Goal: Use online tool/utility

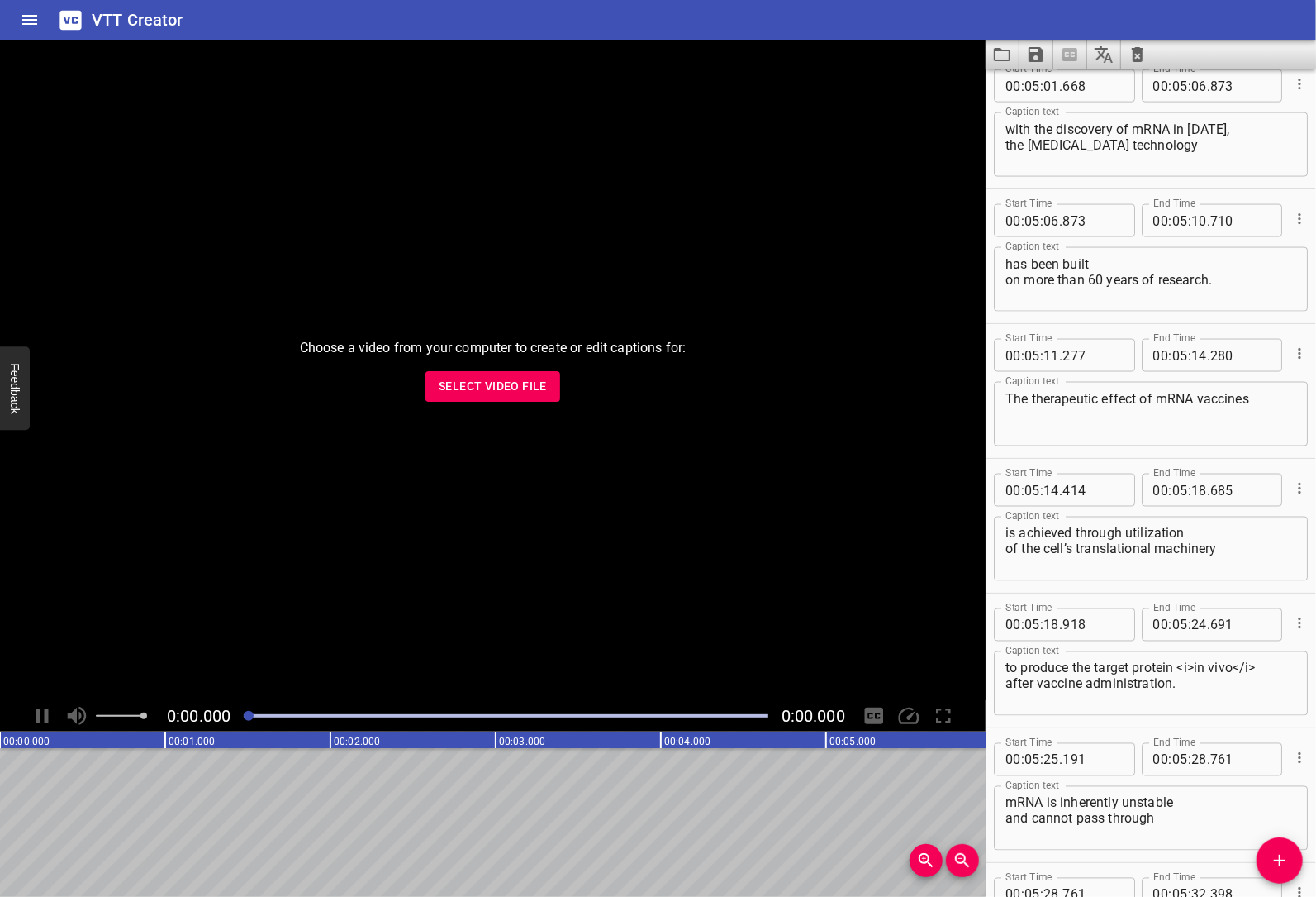
scroll to position [10699, 0]
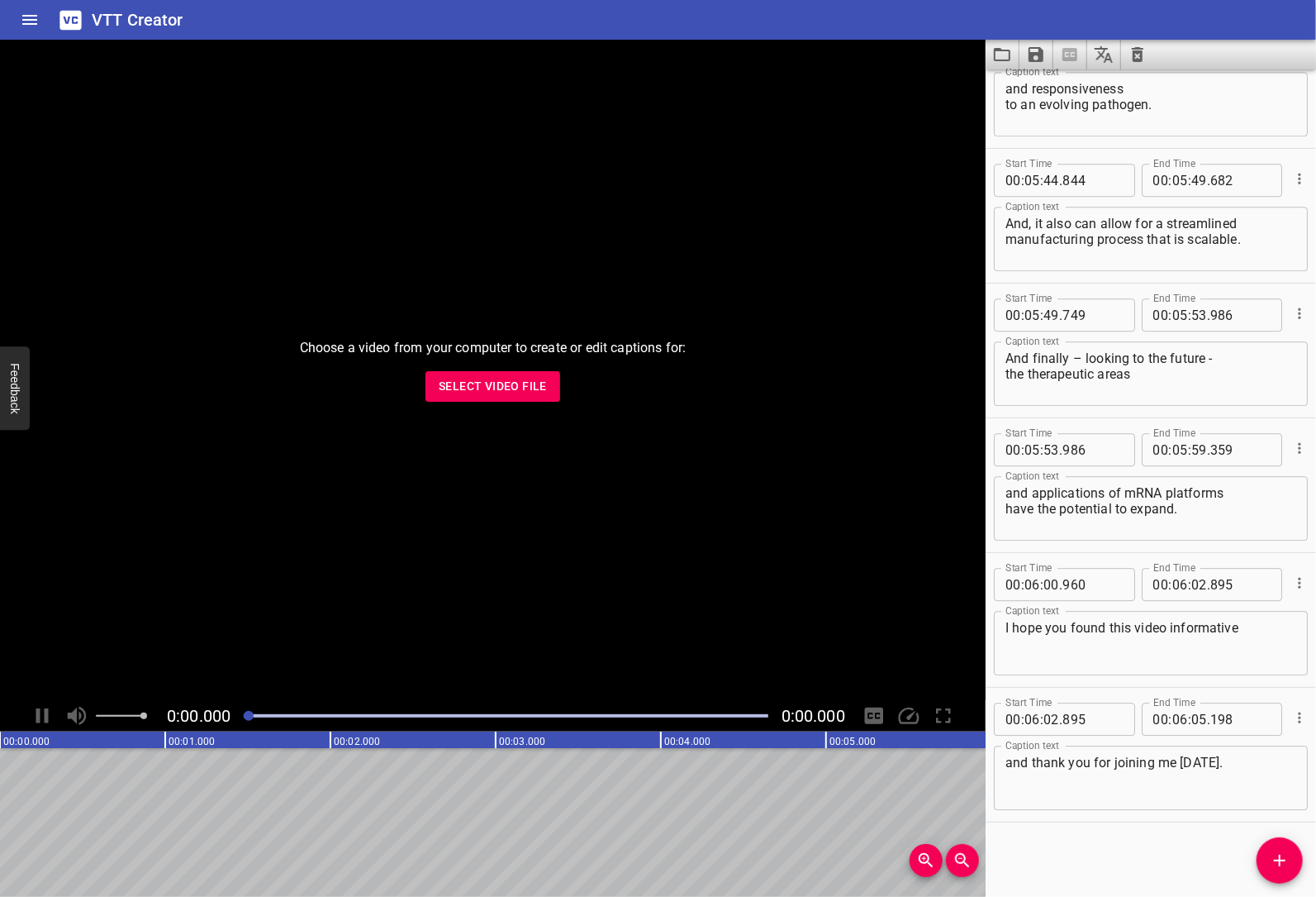
type textarea "and thank you for joining me [DATE]."
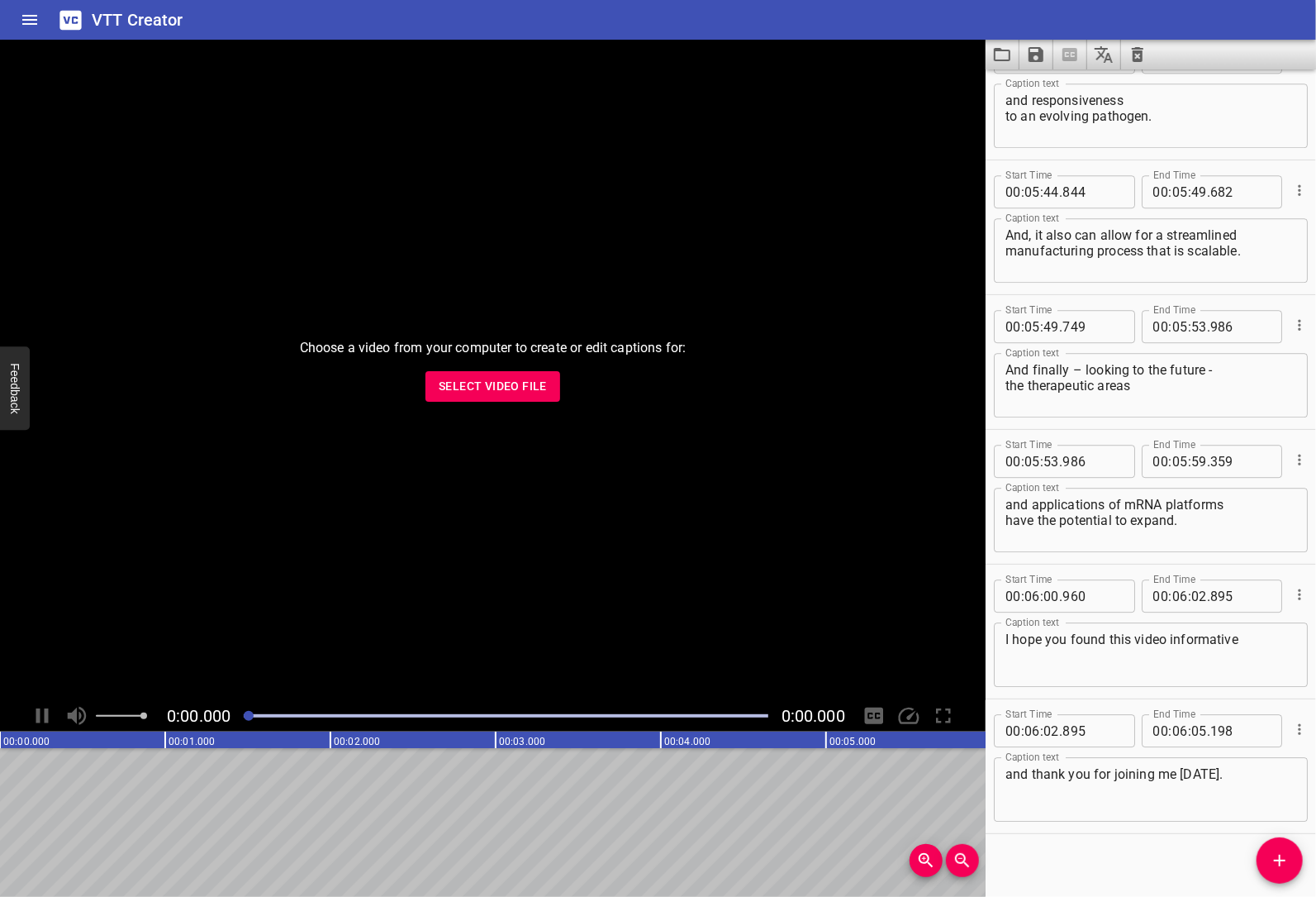
scroll to position [10699, 0]
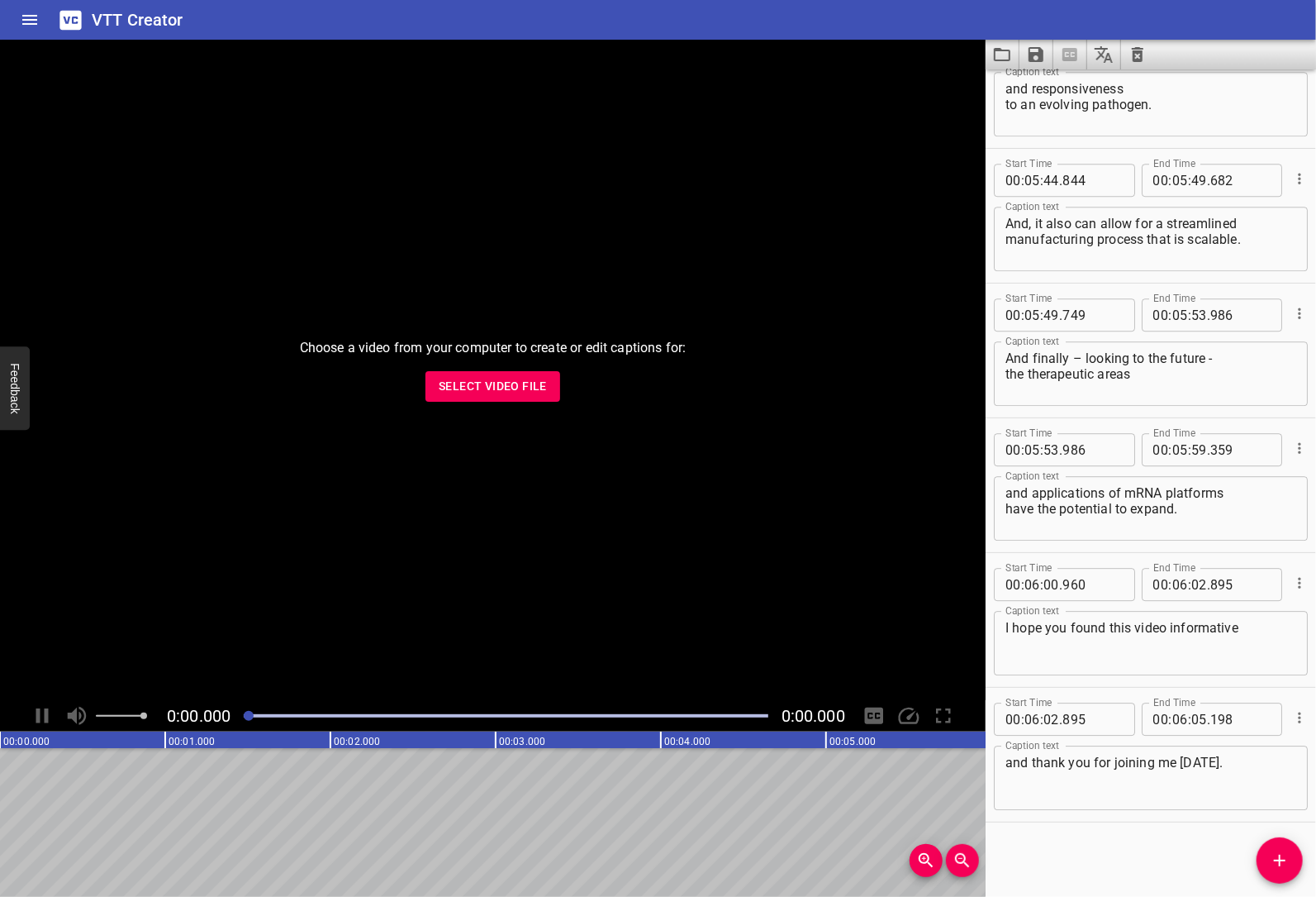
click at [131, 21] on h6 "VTT Creator" at bounding box center [138, 19] width 92 height 27
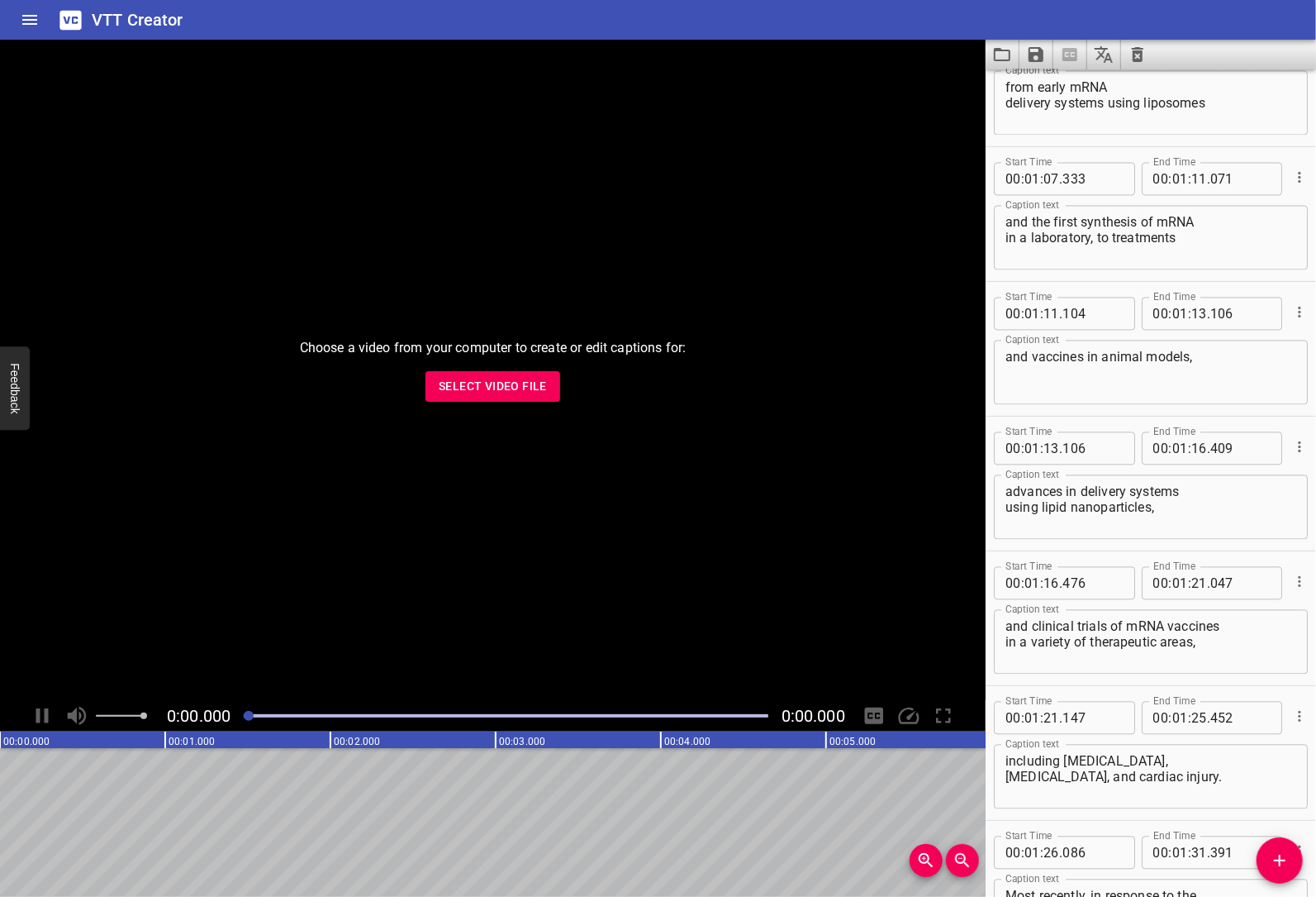
scroll to position [0, 0]
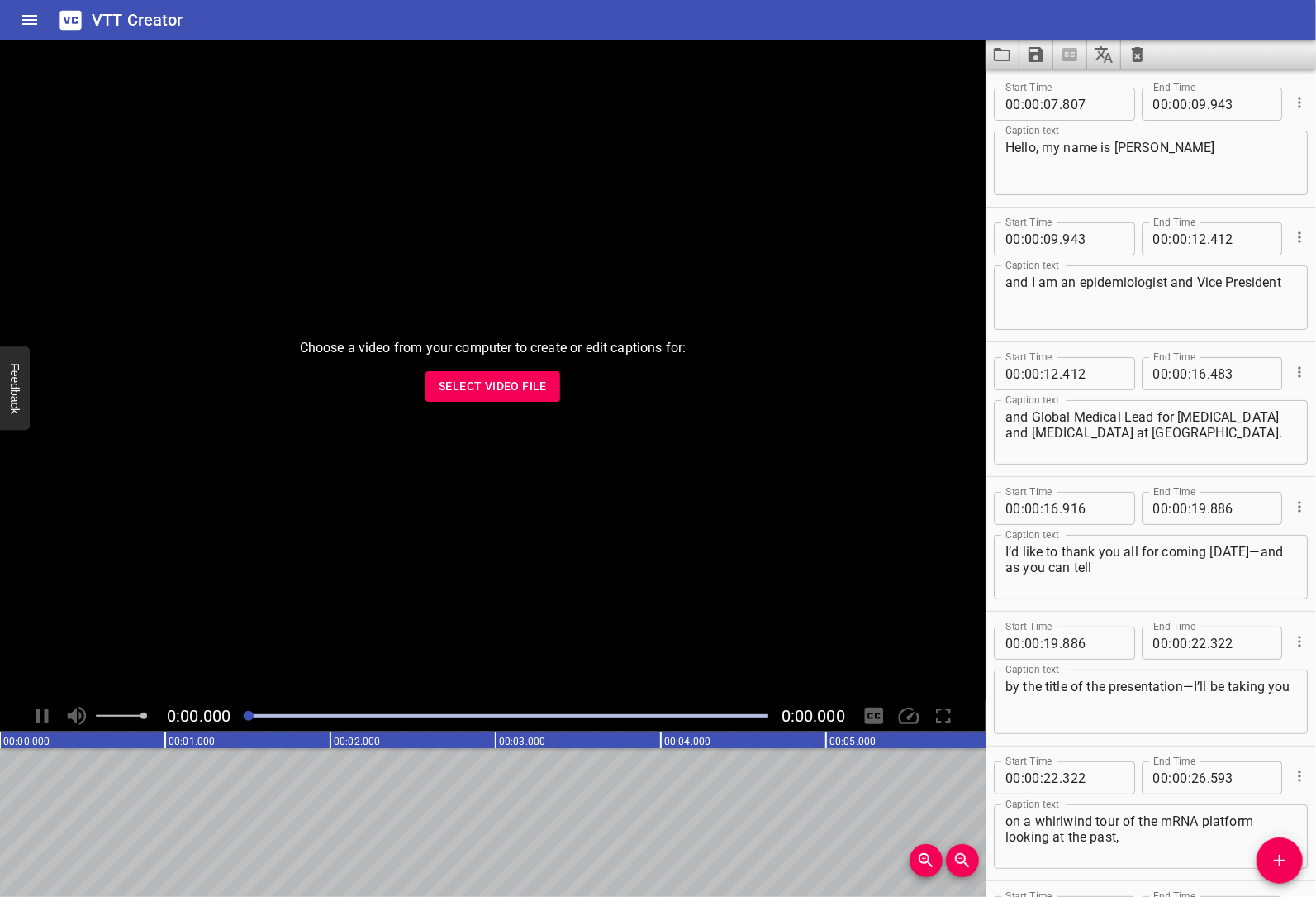
click at [151, 22] on h6 "VTT Creator" at bounding box center [138, 19] width 92 height 27
click at [62, 24] on icon at bounding box center [70, 19] width 21 height 19
click at [39, 25] on button "Home" at bounding box center [29, 19] width 39 height 39
